Goal: Navigation & Orientation: Find specific page/section

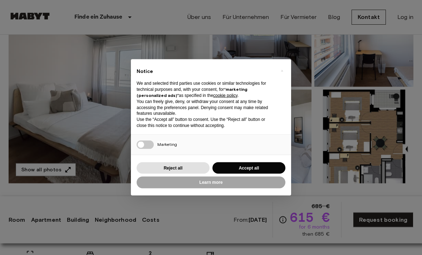
scroll to position [107, 0]
click at [263, 174] on button "Accept all" at bounding box center [248, 168] width 73 height 12
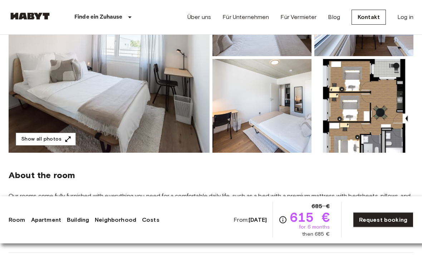
scroll to position [138, 0]
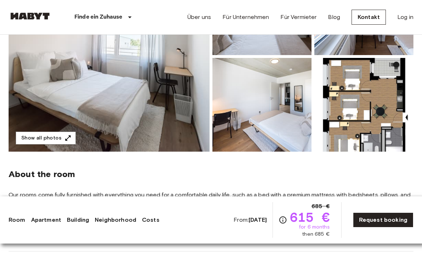
click at [151, 224] on link "Costs" at bounding box center [151, 219] width 18 height 9
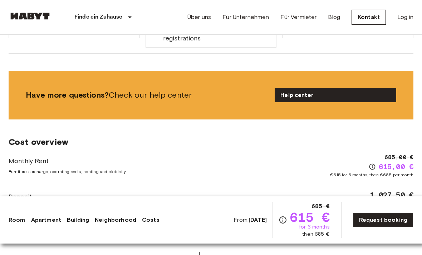
scroll to position [1036, 0]
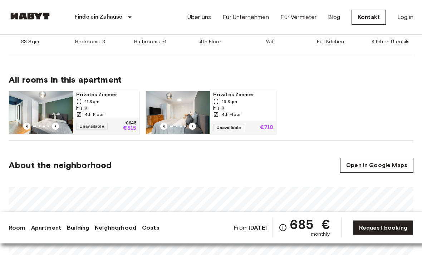
scroll to position [332, 0]
click at [111, 111] on div "4th Floor" at bounding box center [106, 114] width 60 height 6
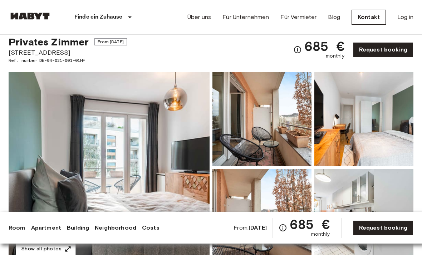
scroll to position [0, 0]
